Goal: Task Accomplishment & Management: Complete application form

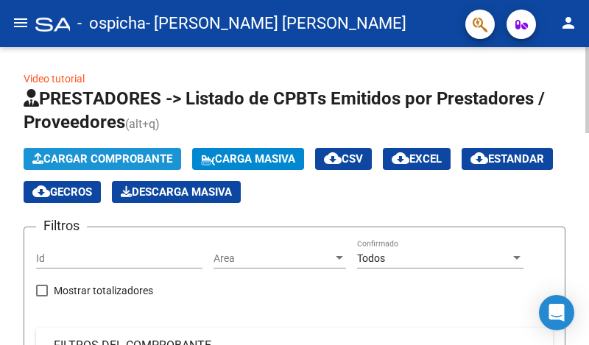
click at [113, 152] on button "Cargar Comprobante" at bounding box center [102, 159] width 157 height 22
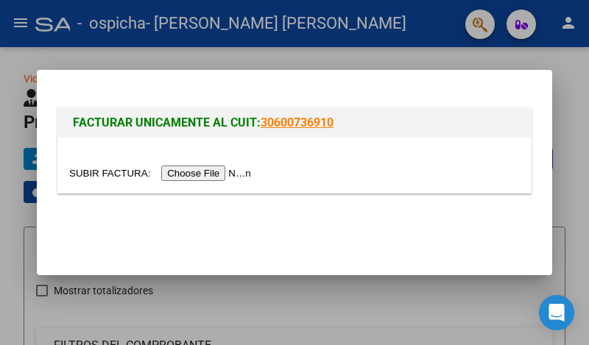
click at [238, 171] on input "file" at bounding box center [162, 173] width 186 height 15
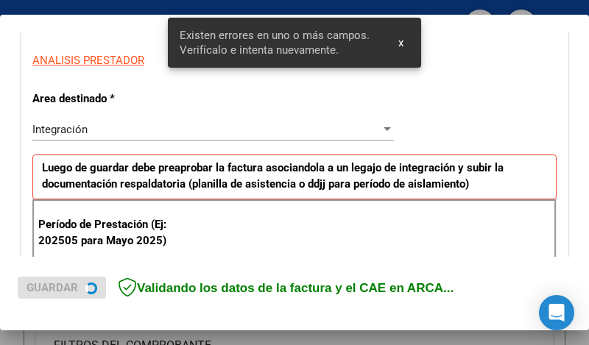
scroll to position [400, 0]
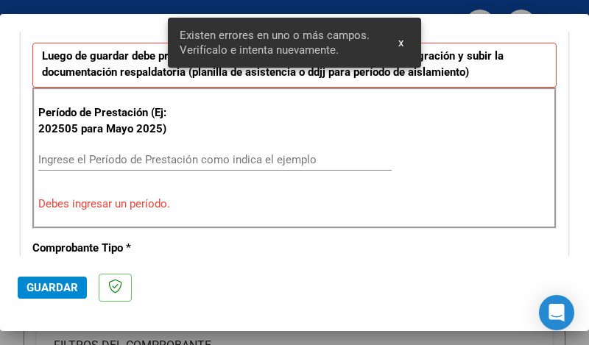
click at [135, 163] on input "Ingrese el Período de Prestación como indica el ejemplo" at bounding box center [214, 159] width 353 height 13
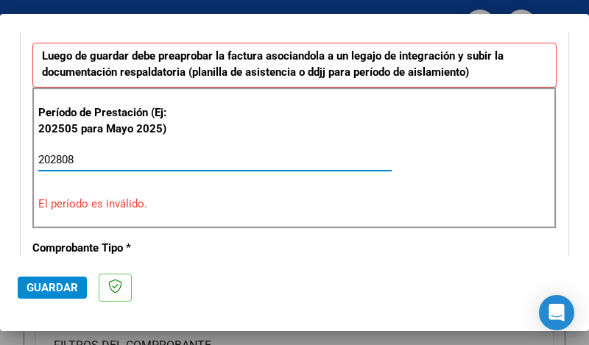
click at [62, 160] on input "202808" at bounding box center [214, 159] width 353 height 13
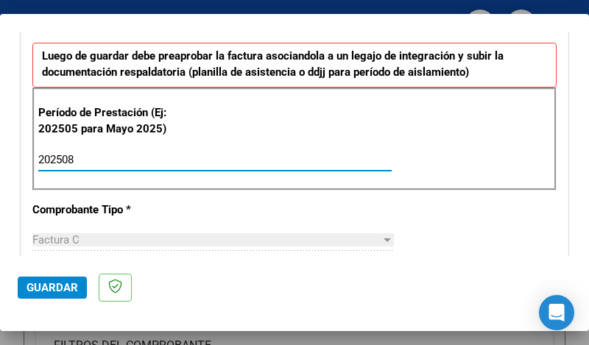
type input "202508"
click at [236, 178] on div "202508 Ingrese el Período de Prestación como indica el ejemplo" at bounding box center [214, 167] width 353 height 36
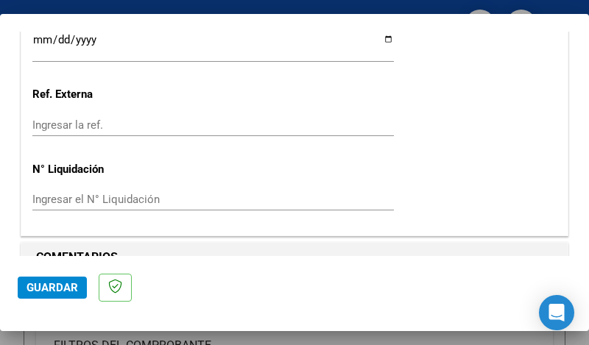
scroll to position [1043, 0]
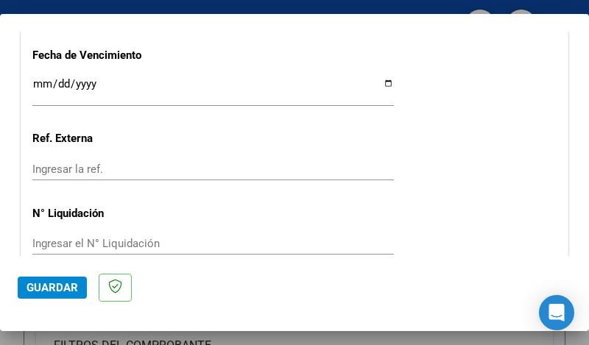
click at [380, 78] on input "Ingresar la fecha" at bounding box center [212, 90] width 361 height 24
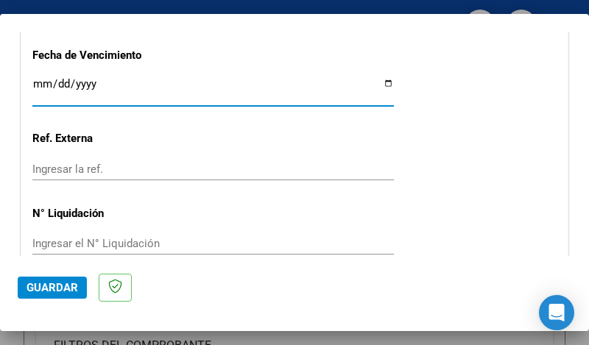
click at [375, 78] on input "Ingresar la fecha" at bounding box center [212, 90] width 361 height 24
type input "[DATE]"
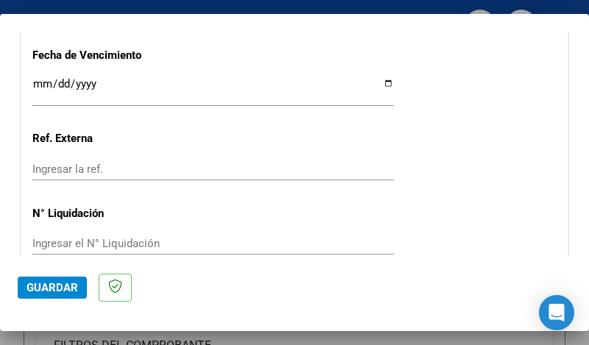
click at [64, 285] on span "Guardar" at bounding box center [52, 287] width 52 height 13
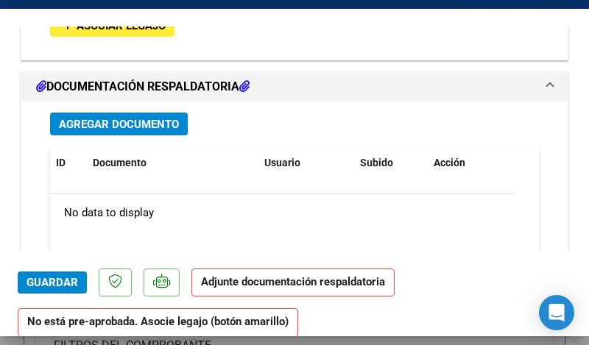
scroll to position [1259, 0]
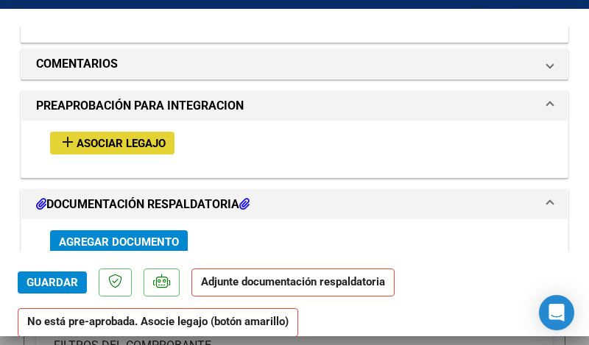
click at [145, 137] on span "Asociar Legajo" at bounding box center [121, 143] width 89 height 13
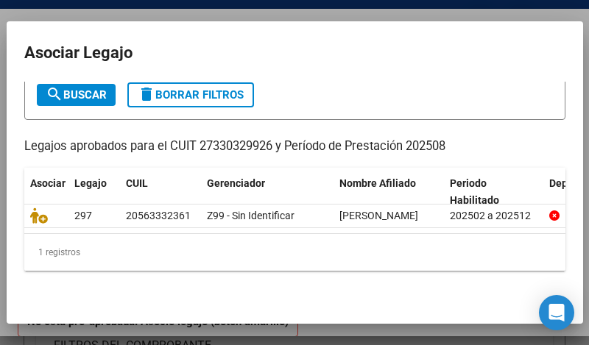
scroll to position [123, 0]
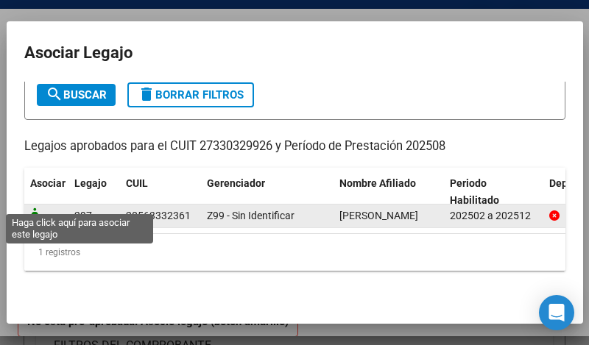
click at [37, 208] on icon at bounding box center [39, 216] width 18 height 16
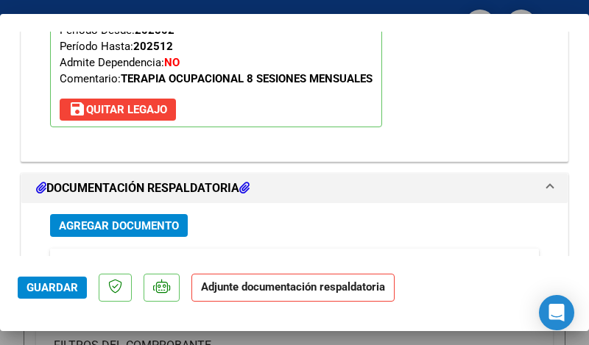
scroll to position [1576, 0]
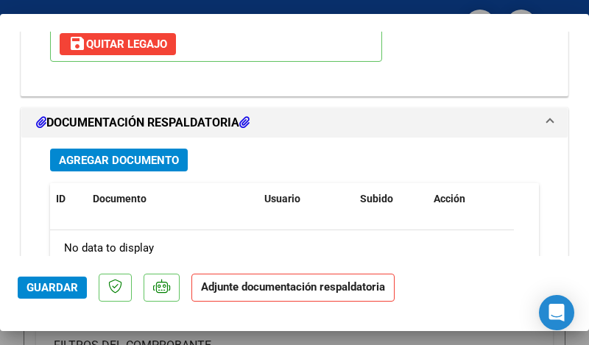
click at [102, 154] on span "Agregar Documento" at bounding box center [119, 160] width 120 height 13
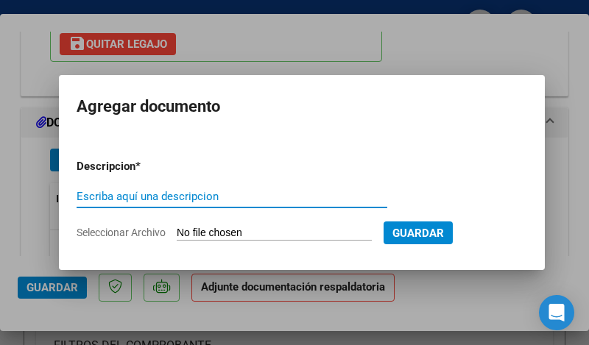
click at [156, 192] on input "Escriba aquí una descripcion" at bounding box center [232, 196] width 311 height 13
type input "factura"
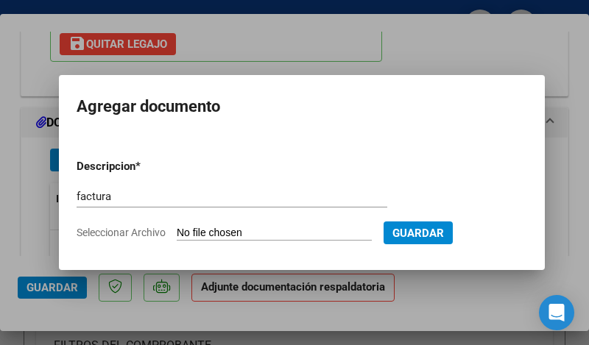
click at [256, 226] on app-file-uploader "Seleccionar Archivo" at bounding box center [230, 232] width 307 height 13
click at [249, 231] on input "Seleccionar Archivo" at bounding box center [274, 234] width 195 height 14
type input "C:\fakepath\27330329926_011_00002_00000705.pdf"
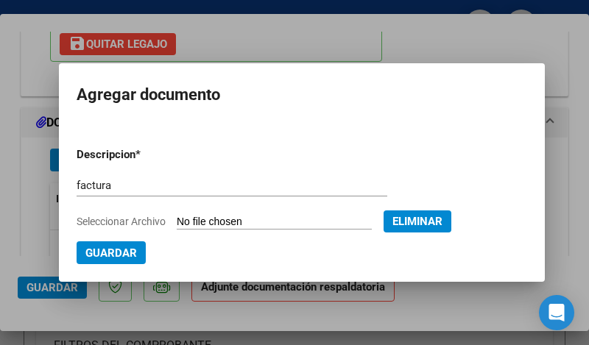
click at [95, 254] on span "Guardar" at bounding box center [111, 253] width 52 height 13
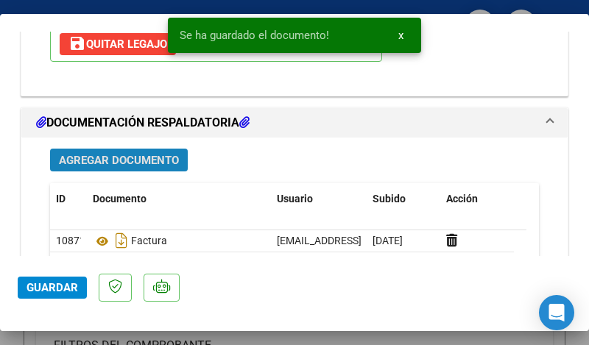
click at [124, 154] on span "Agregar Documento" at bounding box center [119, 160] width 120 height 13
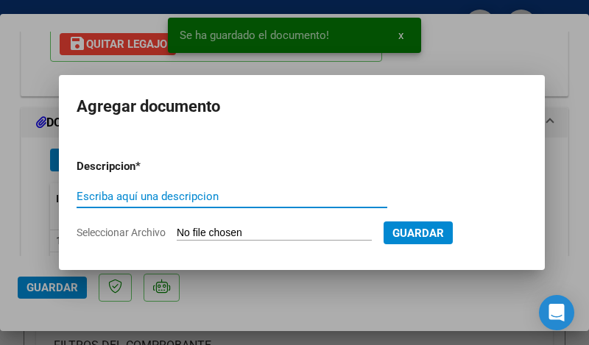
click at [118, 192] on input "Escriba aquí una descripcion" at bounding box center [232, 196] width 311 height 13
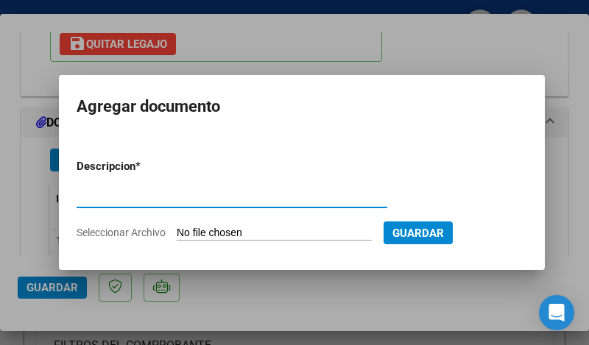
type input "planilla de asistencia"
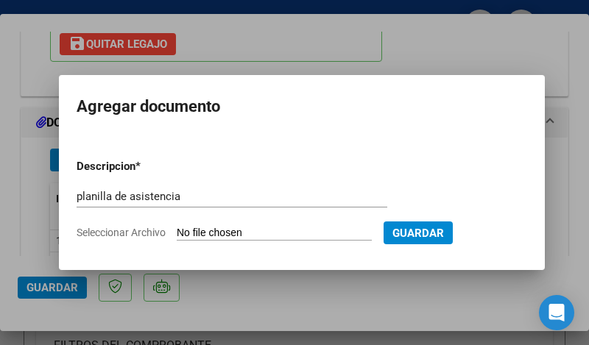
click at [246, 230] on input "Seleccionar Archivo" at bounding box center [274, 234] width 195 height 14
type input "C:\fakepath\[GEOGRAPHIC_DATA] AGOSTO.pdf"
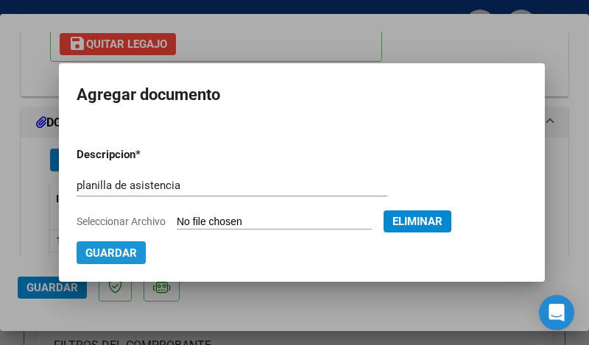
click at [110, 255] on span "Guardar" at bounding box center [111, 253] width 52 height 13
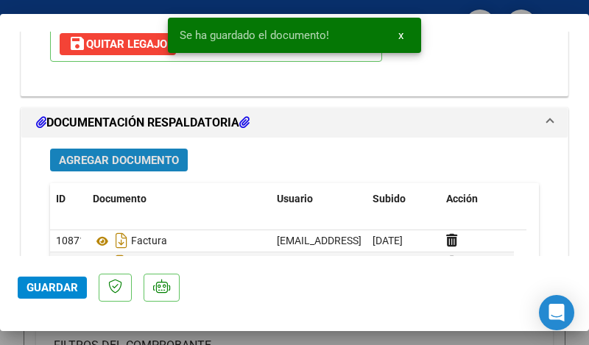
click at [146, 154] on span "Agregar Documento" at bounding box center [119, 160] width 120 height 13
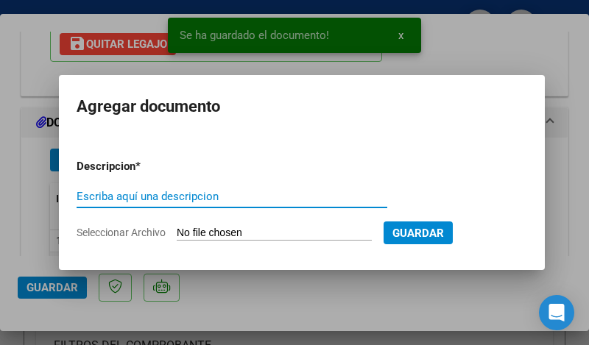
click at [149, 196] on input "Escriba aquí una descripcion" at bounding box center [232, 196] width 311 height 13
type input "cae"
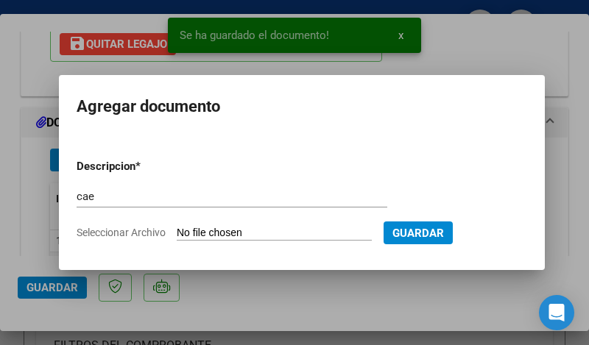
click at [226, 235] on input "Seleccionar Archivo" at bounding box center [274, 234] width 195 height 14
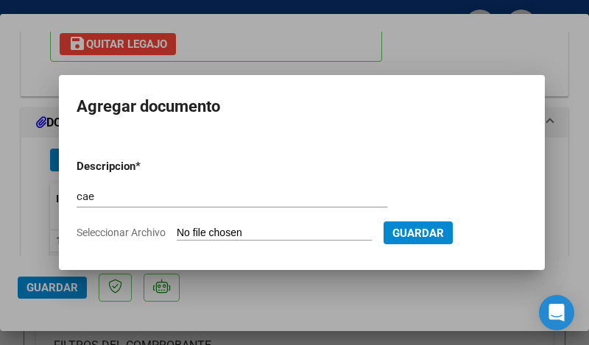
type input "C:\fakepath\CAE.pdf"
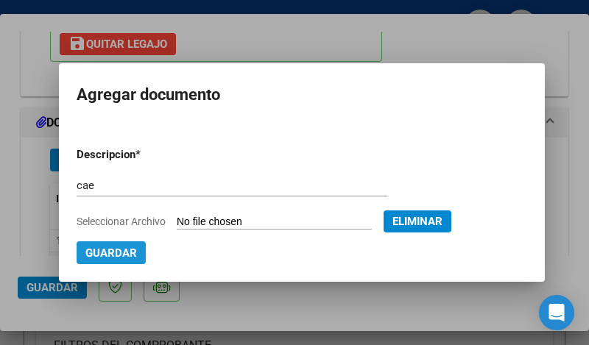
click at [117, 244] on button "Guardar" at bounding box center [111, 252] width 69 height 23
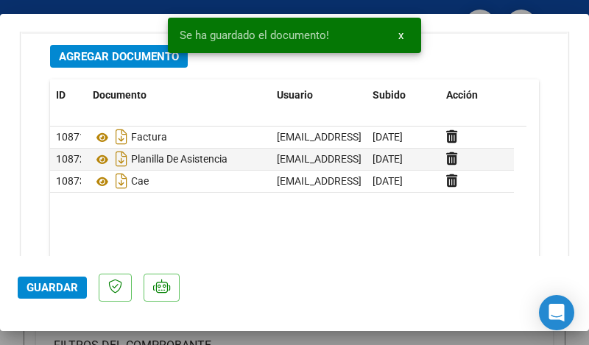
scroll to position [1649, 0]
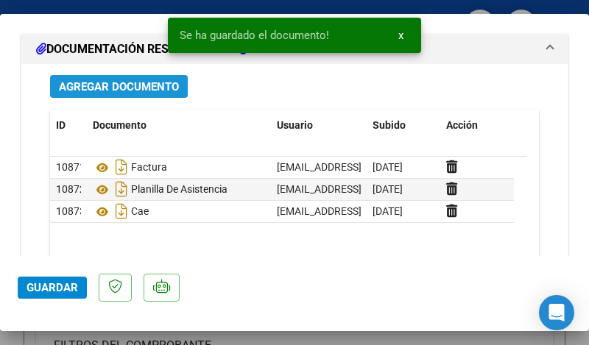
click at [157, 80] on span "Agregar Documento" at bounding box center [119, 86] width 120 height 13
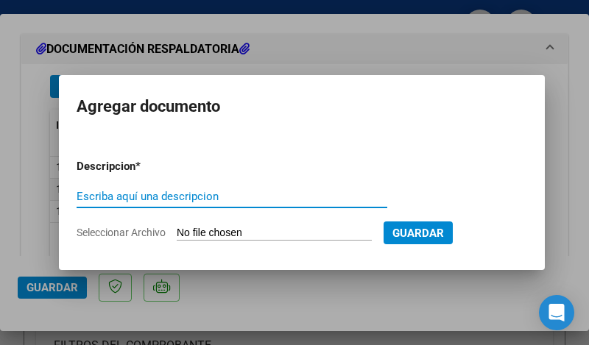
click at [153, 191] on input "Escriba aquí una descripcion" at bounding box center [232, 196] width 311 height 13
type input "autorizacion"
click at [213, 230] on input "Seleccionar Archivo" at bounding box center [274, 234] width 195 height 14
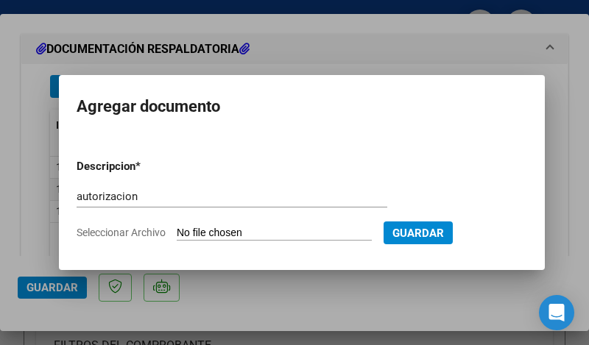
type input "C:\fakepath\[PERSON_NAME] TERAPIA OCUPACIONAL- [PERSON_NAME] FEB A [DATE].pdf"
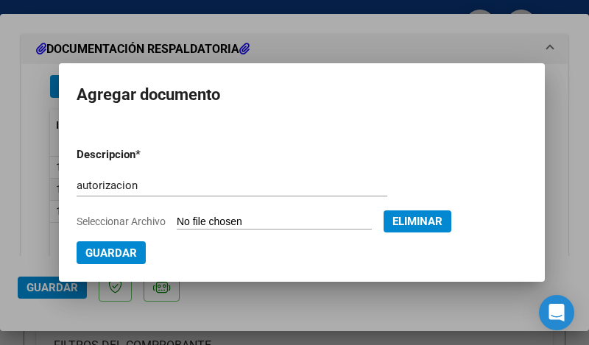
click at [113, 261] on button "Guardar" at bounding box center [111, 252] width 69 height 23
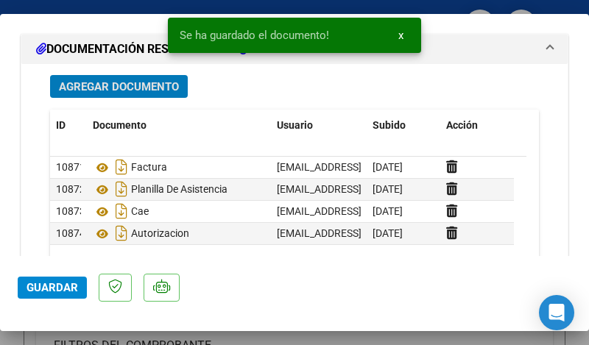
click at [52, 286] on span "Guardar" at bounding box center [52, 287] width 52 height 13
